Goal: Information Seeking & Learning: Learn about a topic

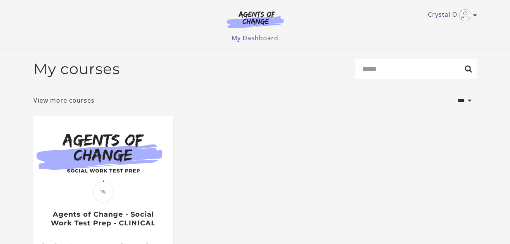
scroll to position [95, 0]
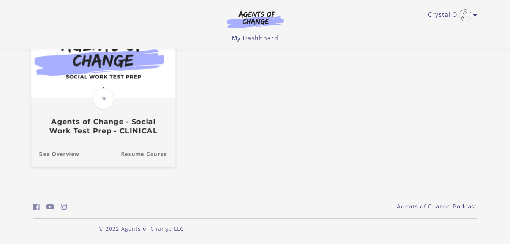
click at [125, 130] on h3 "Agents of Change - Social Work Test Prep - CLINICAL" at bounding box center [103, 125] width 128 height 17
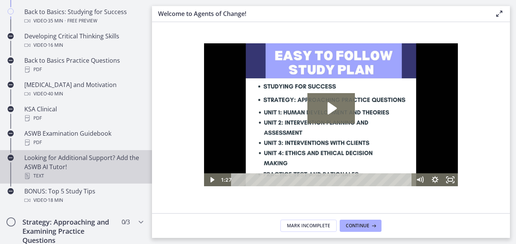
scroll to position [304, 0]
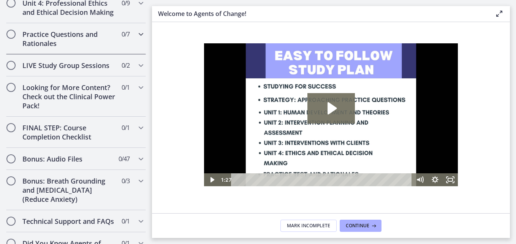
click at [90, 48] on h2 "Practice Questions and Rationales" at bounding box center [68, 39] width 93 height 18
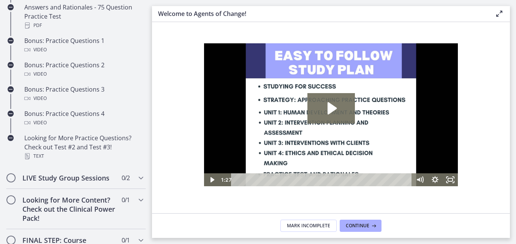
scroll to position [345, 0]
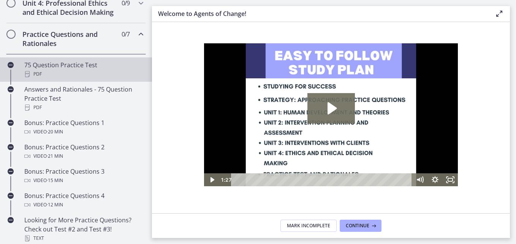
click at [77, 74] on div "75 Question Practice Test PDF" at bounding box center [83, 69] width 118 height 18
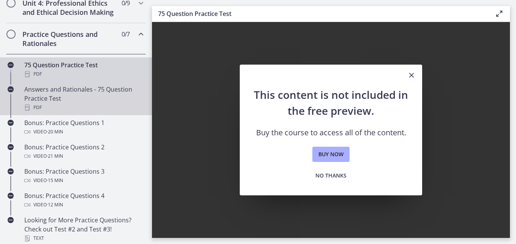
click at [99, 103] on div "Answers and Rationales - 75 Question Practice Test PDF" at bounding box center [83, 98] width 118 height 27
click at [76, 77] on div "75 Question Practice Test PDF" at bounding box center [83, 69] width 118 height 18
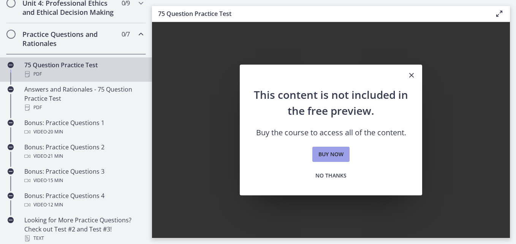
click at [324, 151] on span "Buy now" at bounding box center [330, 154] width 25 height 9
